Goal: Transaction & Acquisition: Purchase product/service

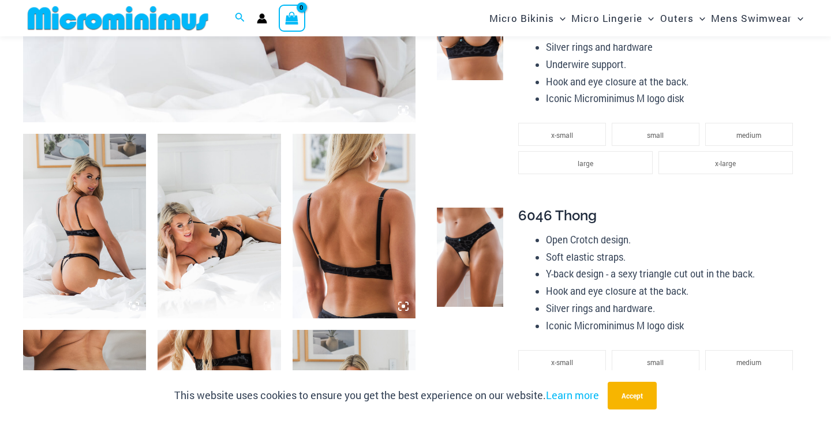
scroll to position [591, 0]
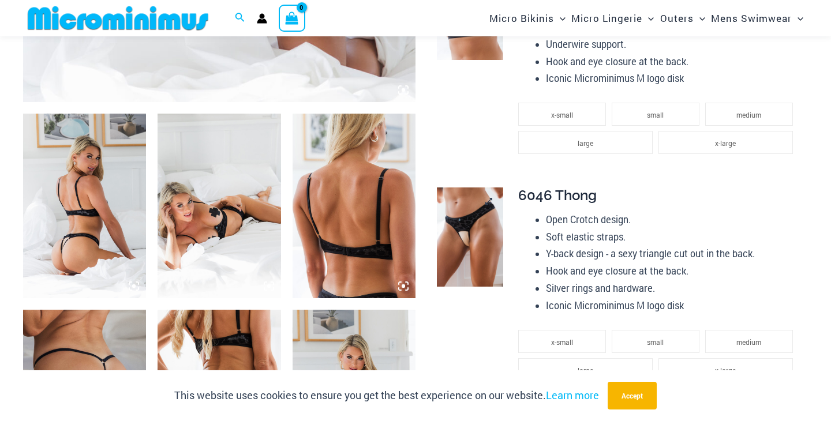
click at [457, 283] on img at bounding box center [470, 237] width 66 height 99
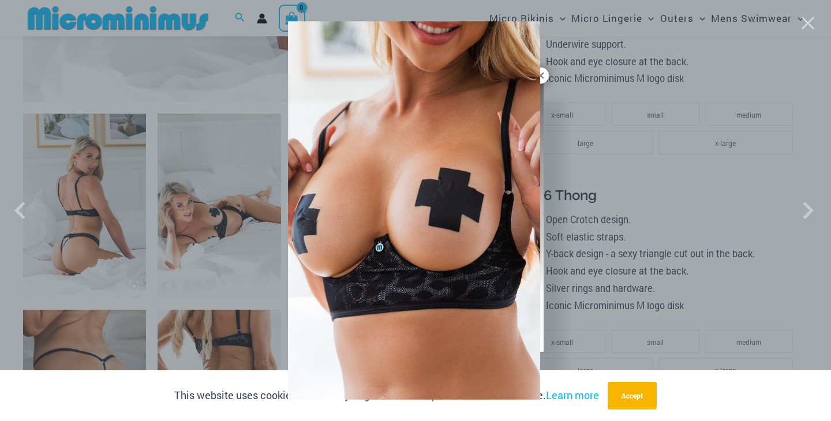
drag, startPoint x: 457, startPoint y: 283, endPoint x: 81, endPoint y: 285, distance: 375.6
click at [63, 212] on div at bounding box center [415, 210] width 831 height 421
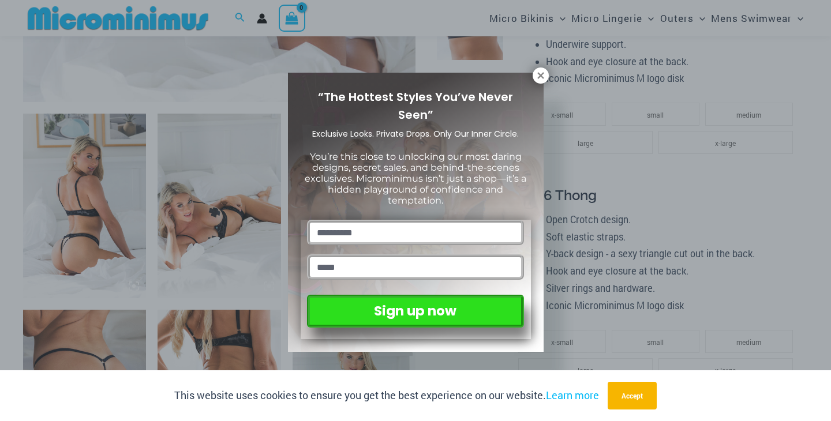
click at [69, 212] on div "“The Hottest Styles You’ve Never Seen” Exclusive Looks. Private Drops. Only Our…" at bounding box center [415, 210] width 831 height 421
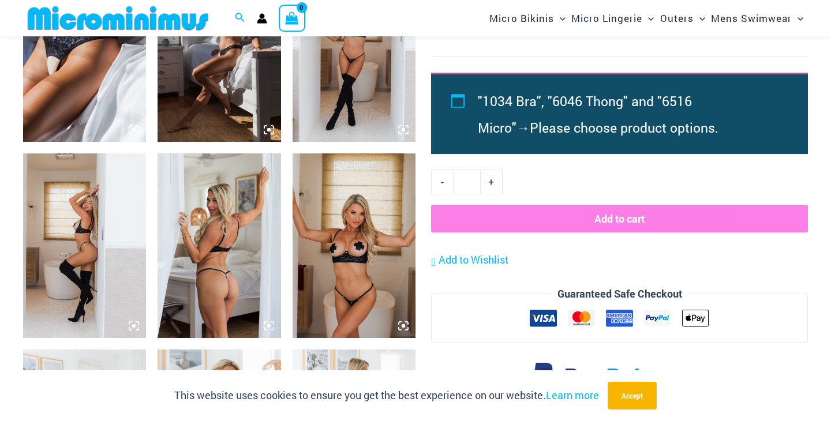
scroll to position [1156, 0]
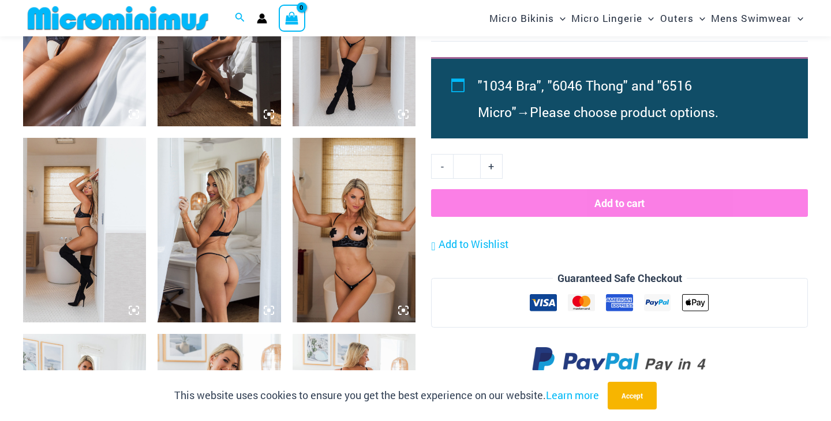
click at [349, 267] on img at bounding box center [354, 230] width 123 height 185
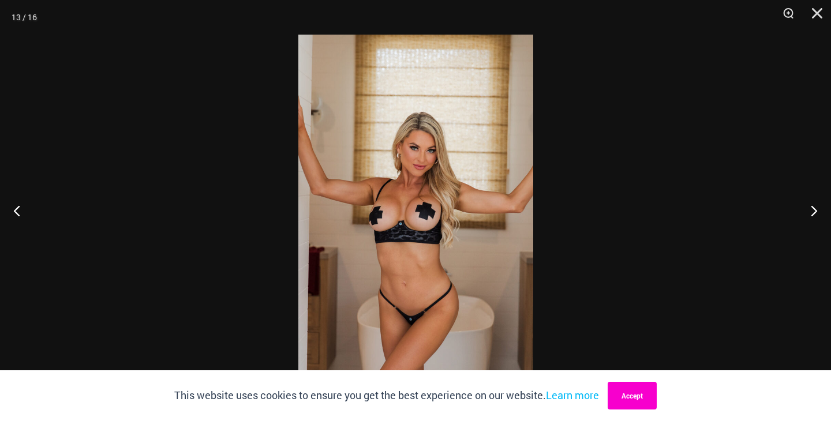
click at [619, 384] on button "Accept" at bounding box center [632, 396] width 49 height 28
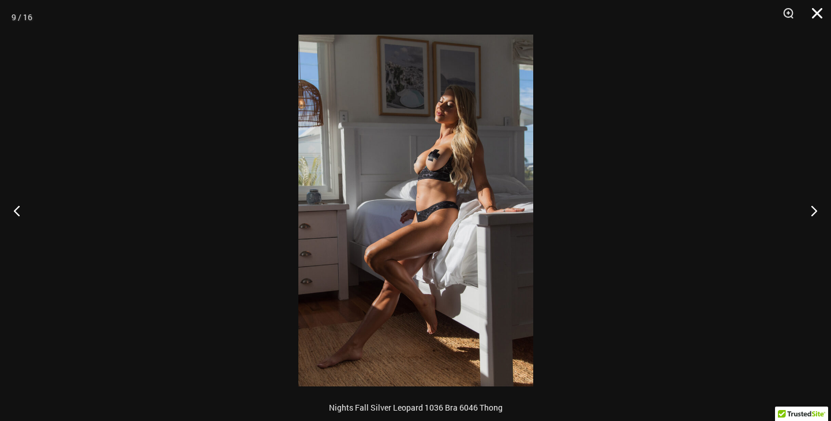
click at [812, 6] on button "Close" at bounding box center [813, 17] width 29 height 35
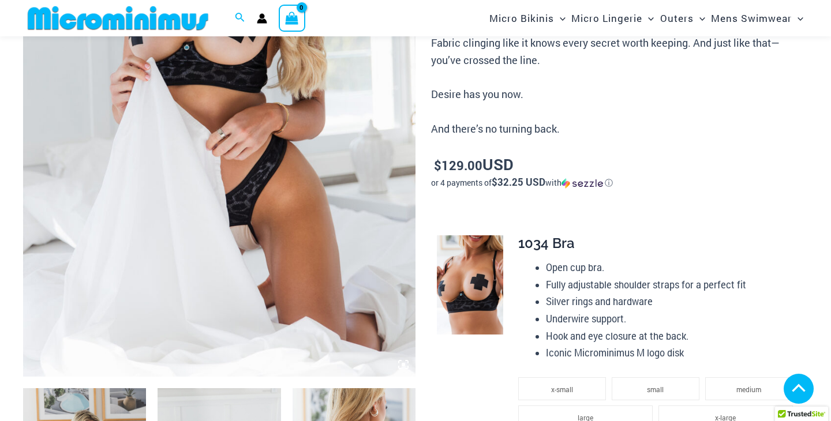
scroll to position [0, 0]
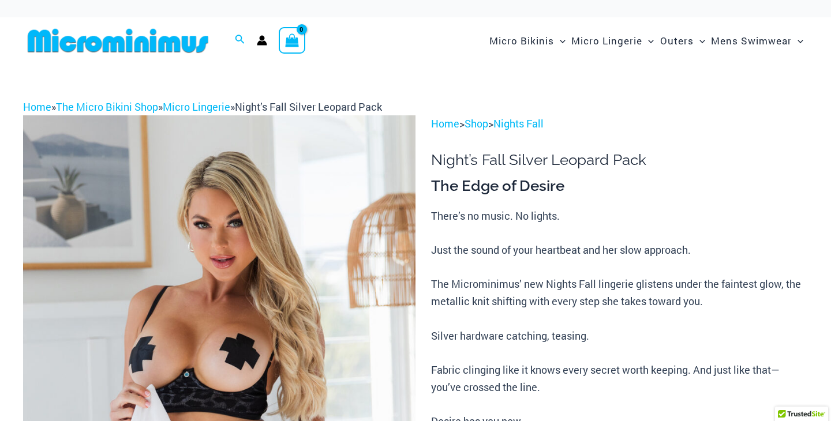
click at [141, 46] on img at bounding box center [118, 41] width 190 height 26
